Goal: Task Accomplishment & Management: Manage account settings

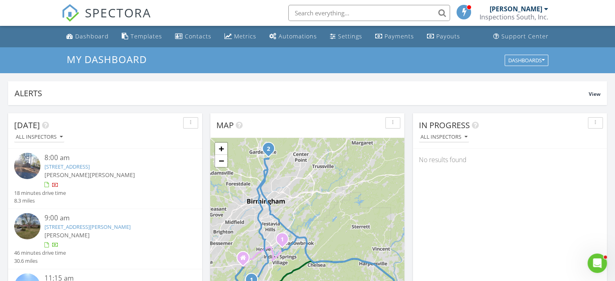
click at [337, 11] on input "text" at bounding box center [369, 13] width 162 height 16
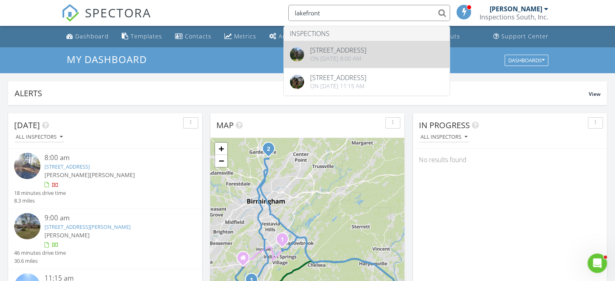
type input "lakefront"
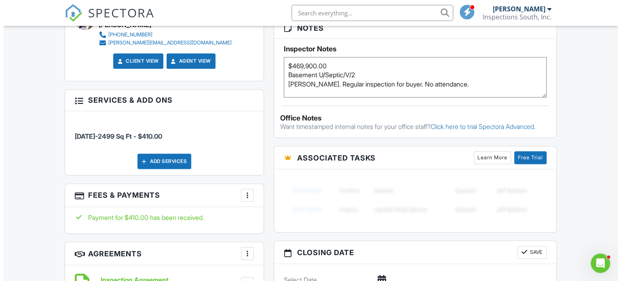
scroll to position [518, 0]
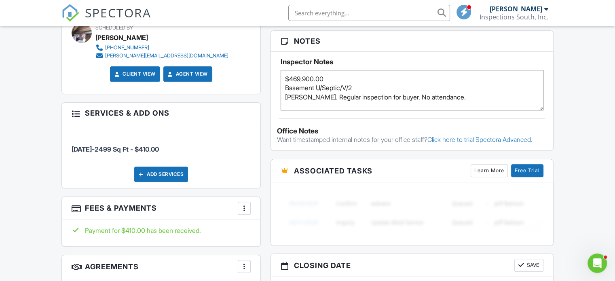
click at [157, 167] on div "Add Services" at bounding box center [161, 174] width 54 height 15
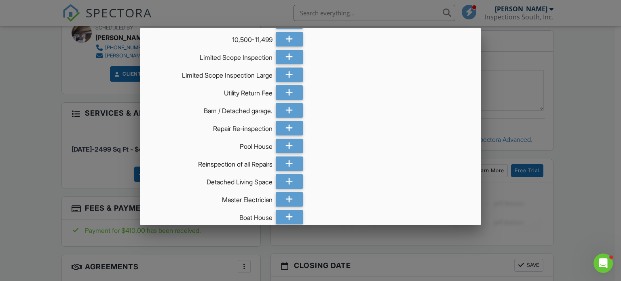
scroll to position [248, 0]
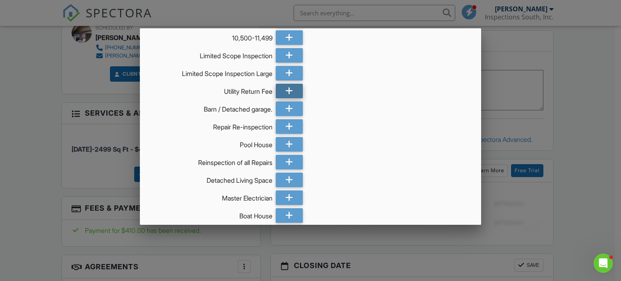
click at [286, 92] on icon at bounding box center [290, 91] width 8 height 15
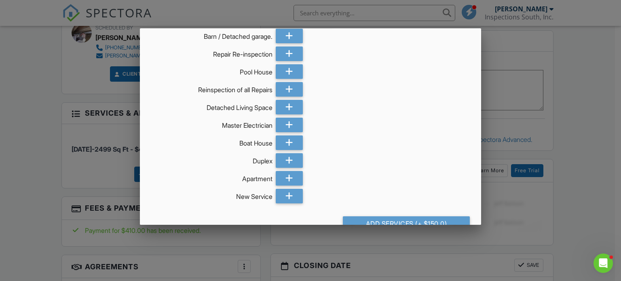
scroll to position [351, 0]
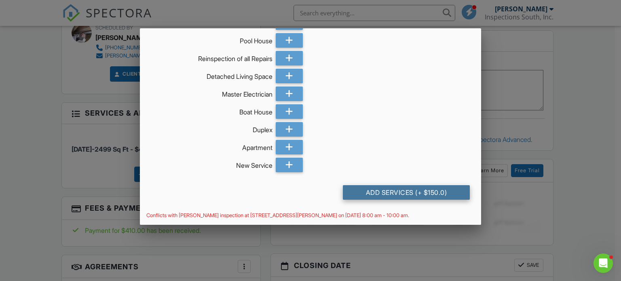
click at [404, 197] on div "Add Services (+ $150.0)" at bounding box center [406, 192] width 127 height 15
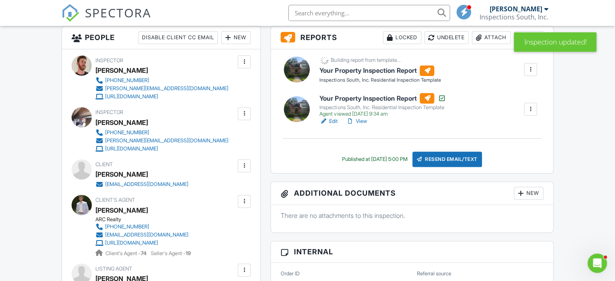
scroll to position [268, 0]
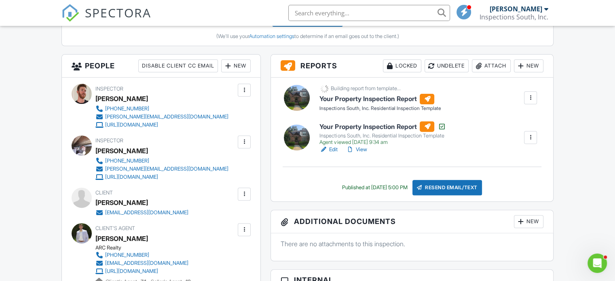
click at [381, 125] on h6 "Your Property Inspection Report" at bounding box center [383, 126] width 126 height 11
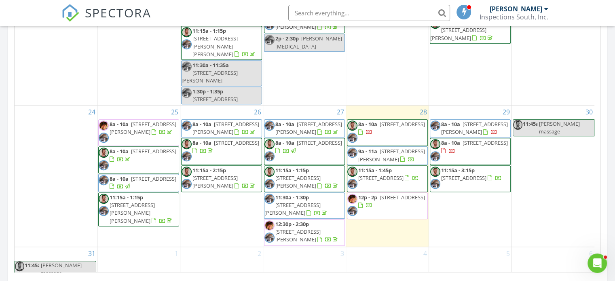
scroll to position [473, 0]
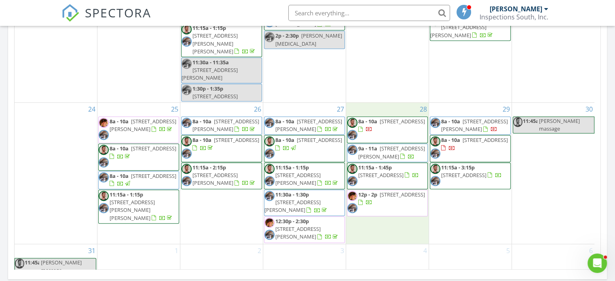
click at [379, 224] on div "28 8a - 10a 2318 Kala St, Helena 35080 9a - 11a 725 Parker Ave, Gardendale 3507…" at bounding box center [387, 173] width 83 height 141
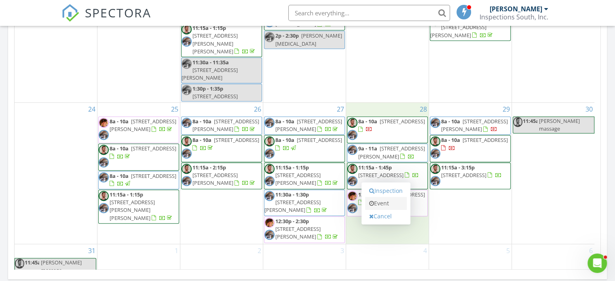
click at [385, 201] on link "Event" at bounding box center [386, 203] width 42 height 13
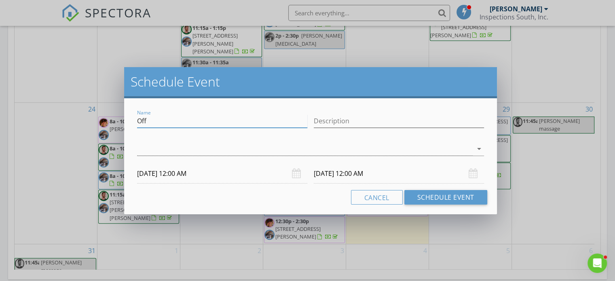
drag, startPoint x: 193, startPoint y: 119, endPoint x: 128, endPoint y: 120, distance: 64.7
click at [128, 120] on div "Name Off Description arrow_drop_down 08/28/2025 12:00 AM 08/29/2025 12:00 AM Ca…" at bounding box center [310, 156] width 373 height 116
type input "Lakefront Utility"
type input "Lakekfront Utility"
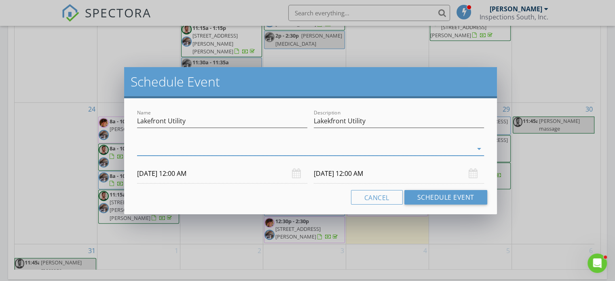
click at [182, 153] on div at bounding box center [305, 148] width 336 height 13
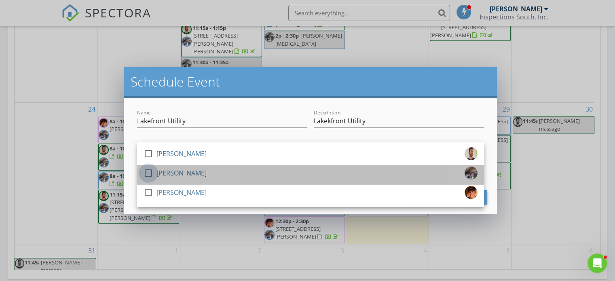
click at [150, 174] on div at bounding box center [149, 173] width 14 height 14
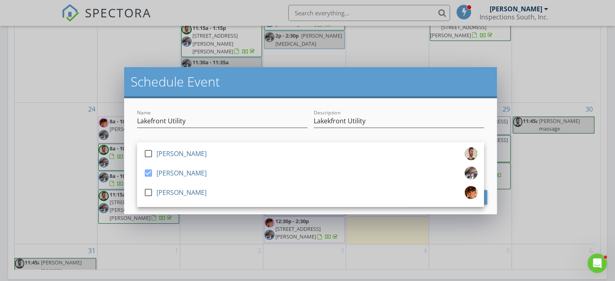
click at [127, 178] on div "Name Lakefront Utility Description Lakekfront Utility check_box_outline_blank C…" at bounding box center [310, 156] width 373 height 116
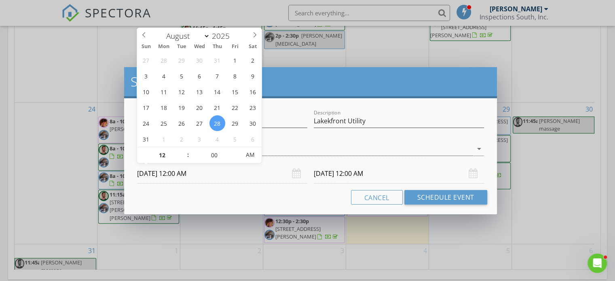
click at [185, 176] on input "08/28/2025 12:00 AM" at bounding box center [222, 174] width 170 height 20
type input "08/28/2025 12:00 PM"
click at [250, 157] on span "PM" at bounding box center [250, 155] width 22 height 16
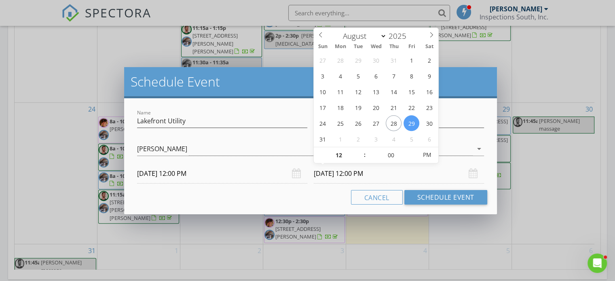
click at [351, 178] on input "08/29/2025 12:00 PM" at bounding box center [399, 174] width 170 height 20
type input "08/28/2025 12:00 PM"
type input "05"
type input "08/28/2025 12:05 PM"
click at [413, 149] on span at bounding box center [413, 151] width 6 height 8
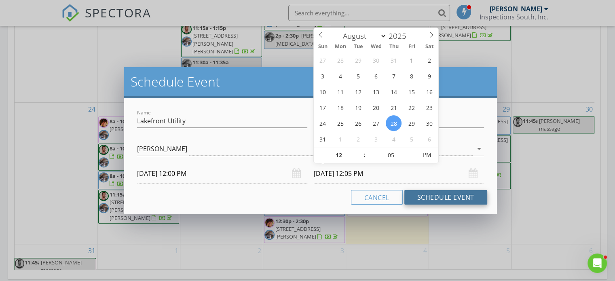
click at [431, 200] on button "Schedule Event" at bounding box center [445, 197] width 83 height 15
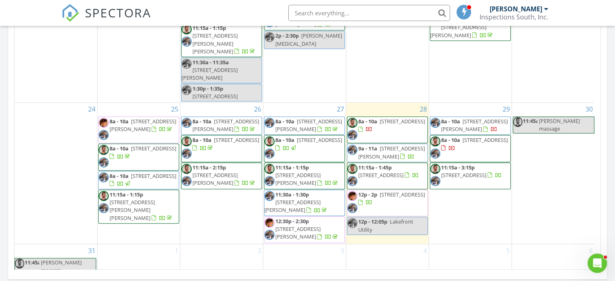
scroll to position [0, 0]
